Goal: Transaction & Acquisition: Purchase product/service

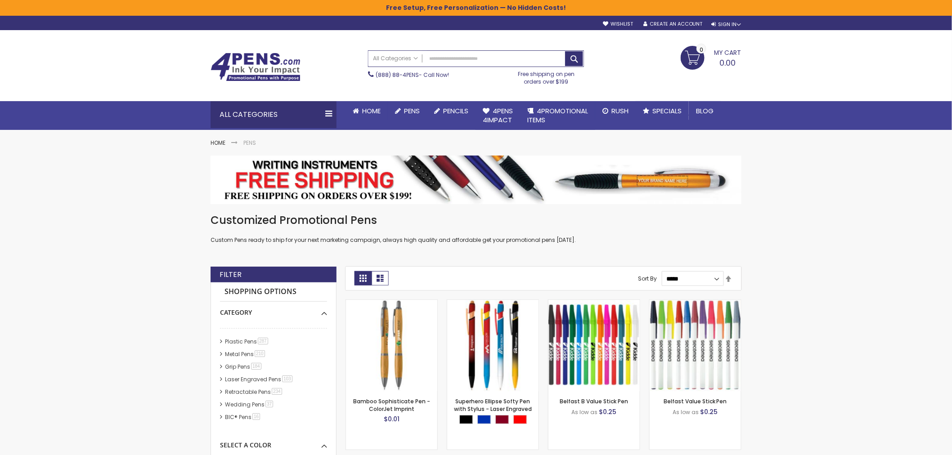
click at [231, 354] on link "Metal Pens 210 item" at bounding box center [245, 354] width 45 height 8
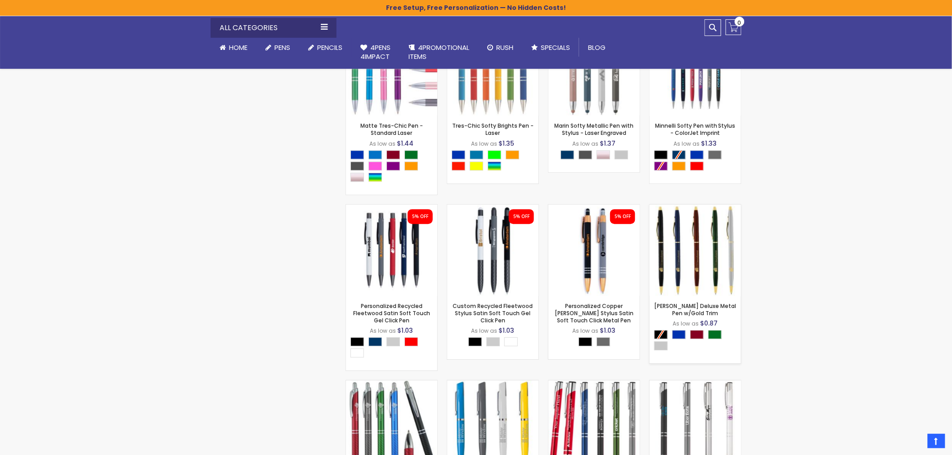
scroll to position [964, 0]
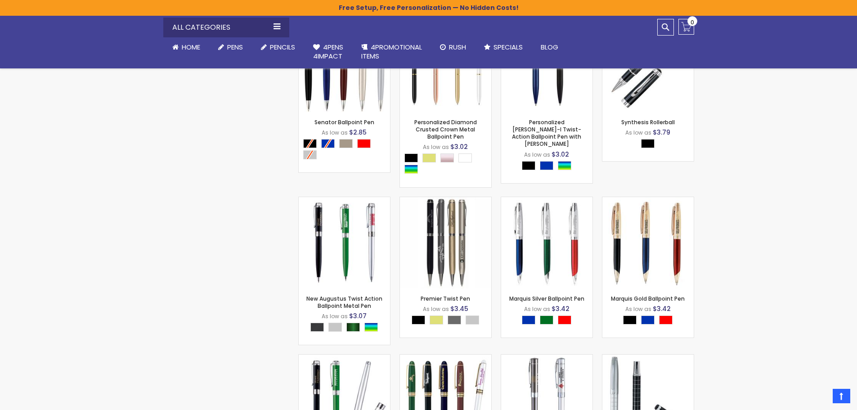
scroll to position [7449, 0]
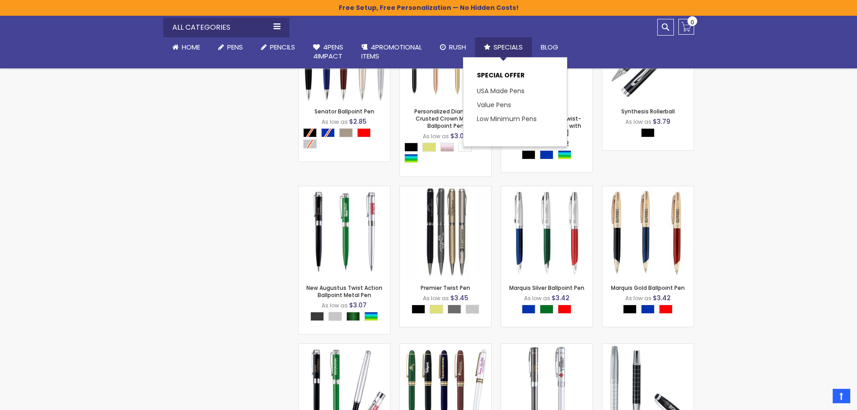
click at [511, 49] on span "Specials" at bounding box center [507, 46] width 29 height 9
click at [512, 89] on link "USA Made Pens" at bounding box center [504, 90] width 54 height 9
